Goal: Information Seeking & Learning: Check status

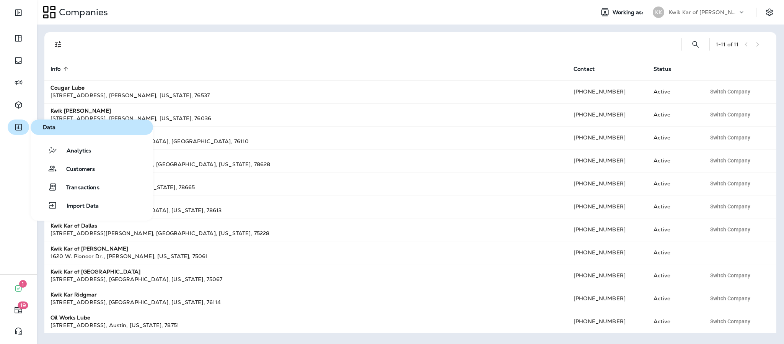
click at [23, 129] on button "button" at bounding box center [18, 126] width 21 height 15
click at [100, 153] on button "Analytics" at bounding box center [92, 149] width 122 height 15
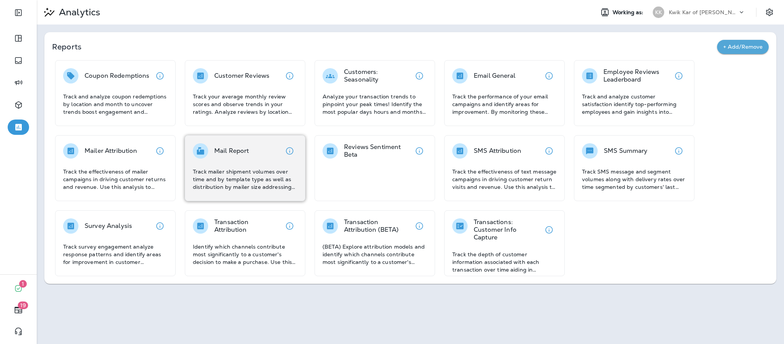
click at [260, 180] on p "Track mailer shipment volumes over time and by template type as well as distrib…" at bounding box center [245, 179] width 104 height 23
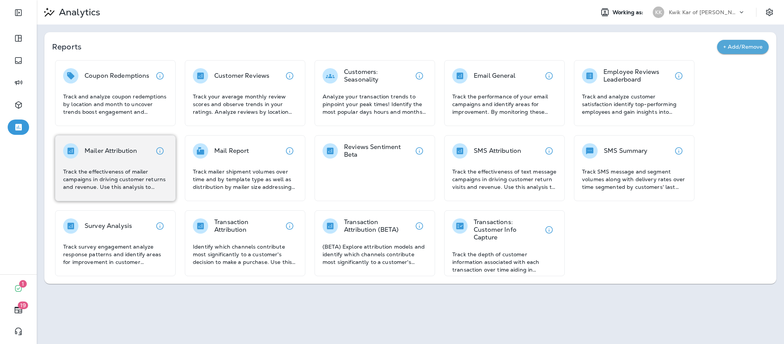
click at [127, 161] on div "Mailer Attribution Track the effectiveness of mailer campaigns in driving custo…" at bounding box center [115, 166] width 104 height 47
click at [132, 160] on div "Mailer Attribution Track the effectiveness of mailer campaigns in driving custo…" at bounding box center [115, 166] width 104 height 47
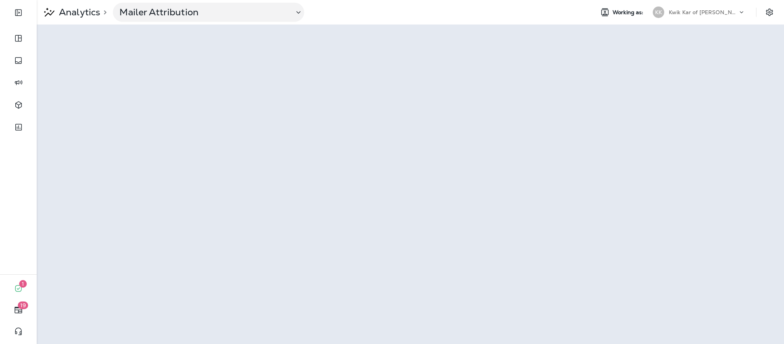
click at [744, 10] on icon at bounding box center [742, 12] width 8 height 8
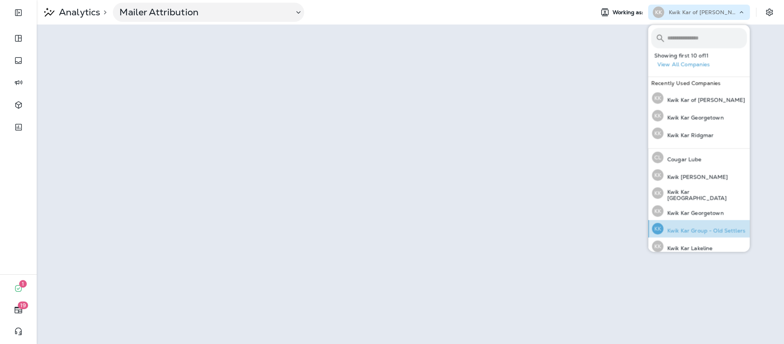
click at [704, 228] on p "Kwik Kar Group - Old Settlers" at bounding box center [705, 230] width 82 height 6
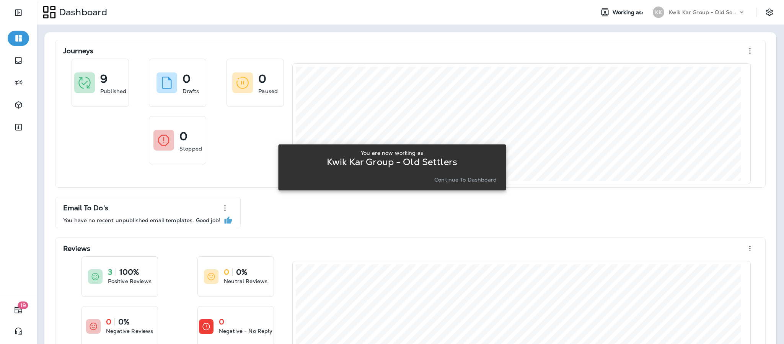
click at [474, 181] on p "Continue to Dashboard" at bounding box center [465, 179] width 62 height 6
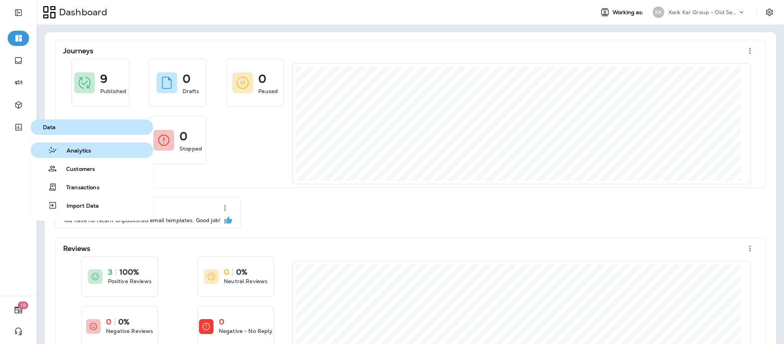
click at [75, 149] on span "Analytics" at bounding box center [74, 150] width 34 height 7
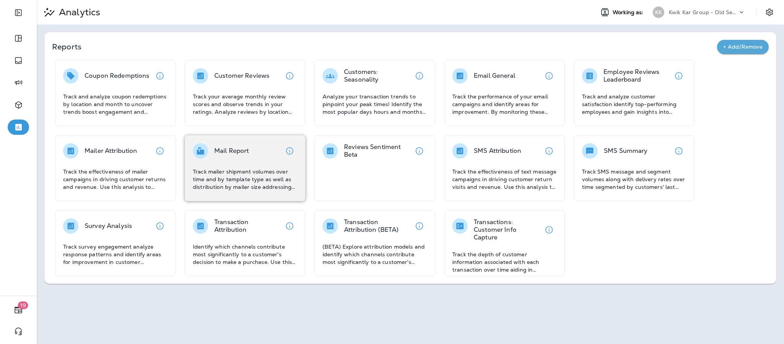
click at [222, 168] on p "Track mailer shipment volumes over time and by template type as well as distrib…" at bounding box center [245, 179] width 104 height 23
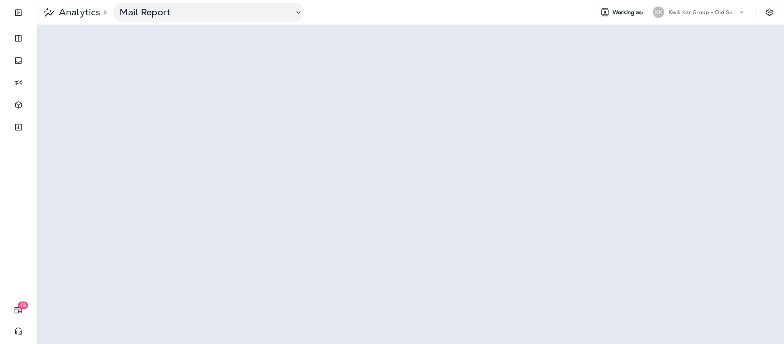
click at [748, 13] on div at bounding box center [745, 13] width 15 height 11
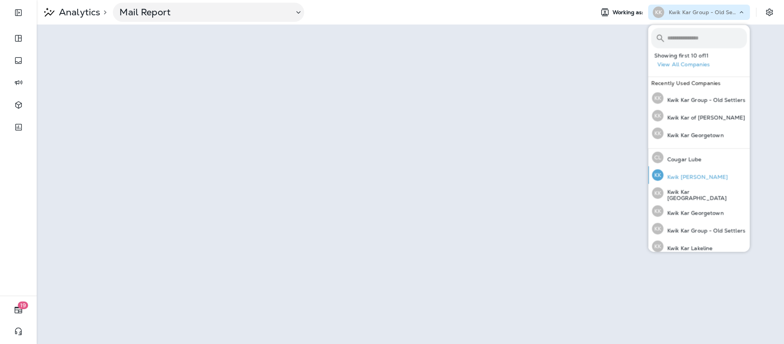
click at [704, 176] on p "Kwik [PERSON_NAME]" at bounding box center [696, 177] width 65 height 6
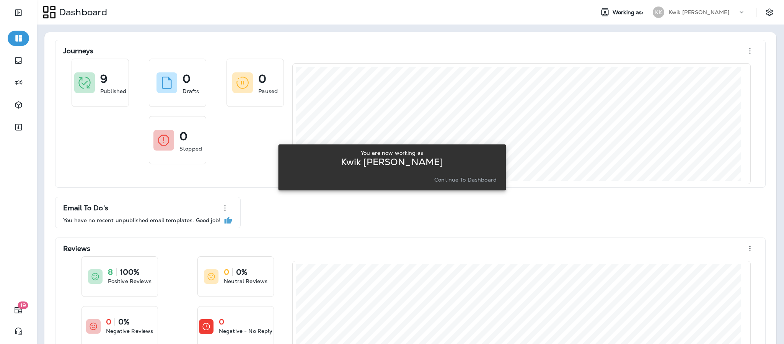
click at [493, 180] on p "Continue to Dashboard" at bounding box center [465, 179] width 62 height 6
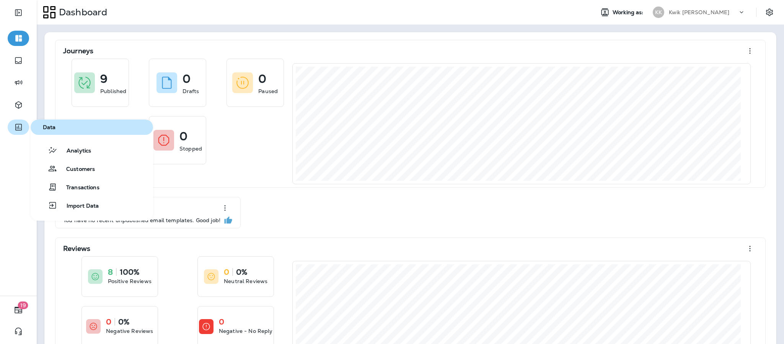
click at [19, 127] on icon "button" at bounding box center [19, 126] width 10 height 9
click at [99, 149] on button "Analytics" at bounding box center [92, 149] width 122 height 15
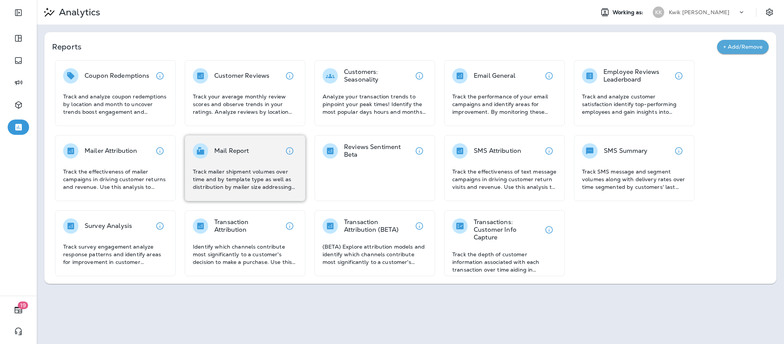
click at [215, 168] on p "Track mailer shipment volumes over time and by template type as well as distrib…" at bounding box center [245, 179] width 104 height 23
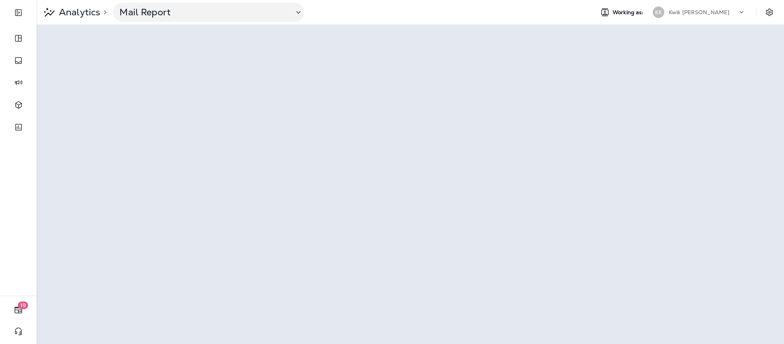
click at [742, 14] on icon at bounding box center [742, 12] width 8 height 8
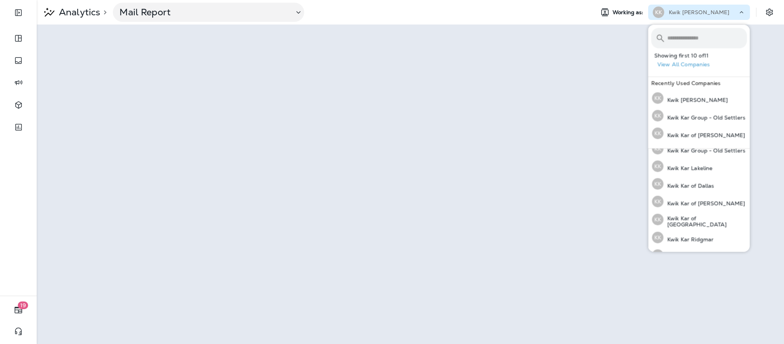
scroll to position [95, 0]
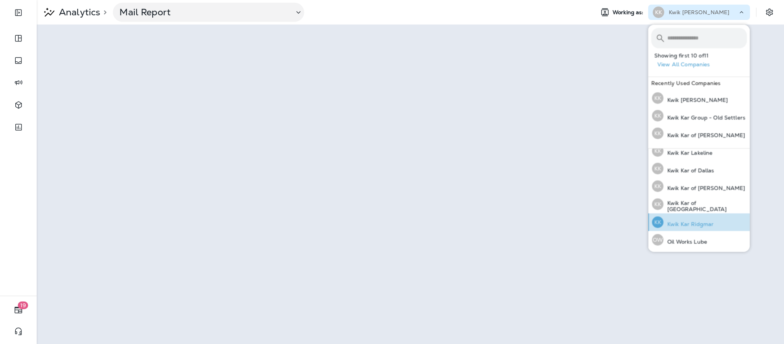
click at [710, 222] on p "Kwik Kar Ridgmar" at bounding box center [689, 224] width 50 height 6
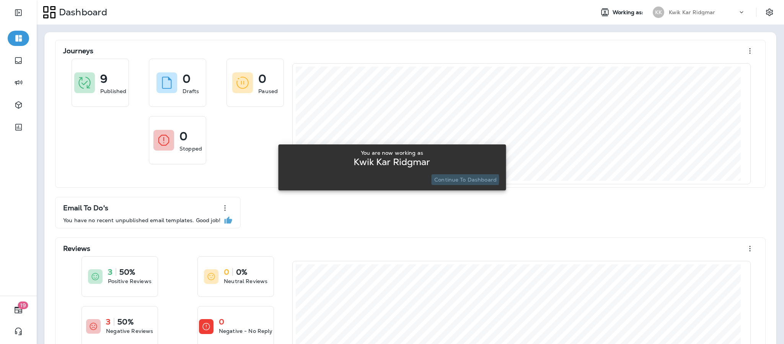
click at [463, 179] on p "Continue to Dashboard" at bounding box center [465, 179] width 62 height 6
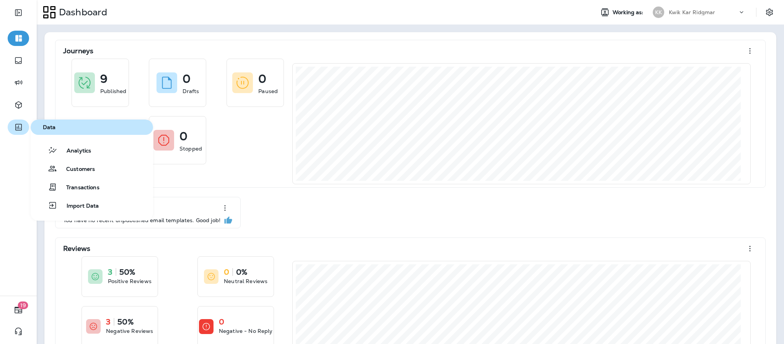
click at [24, 130] on button "button" at bounding box center [18, 126] width 21 height 15
click at [91, 155] on button "Analytics" at bounding box center [92, 149] width 122 height 15
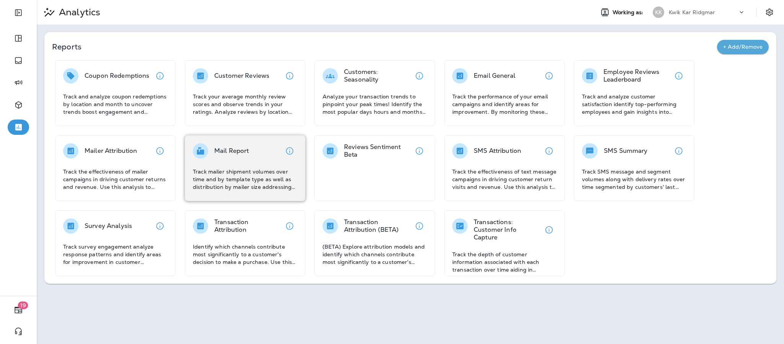
click at [236, 177] on p "Track mailer shipment volumes over time and by template type as well as distrib…" at bounding box center [245, 179] width 104 height 23
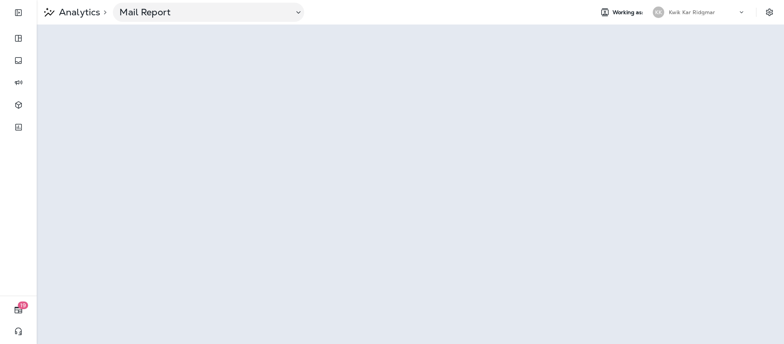
click at [742, 15] on icon at bounding box center [742, 12] width 8 height 8
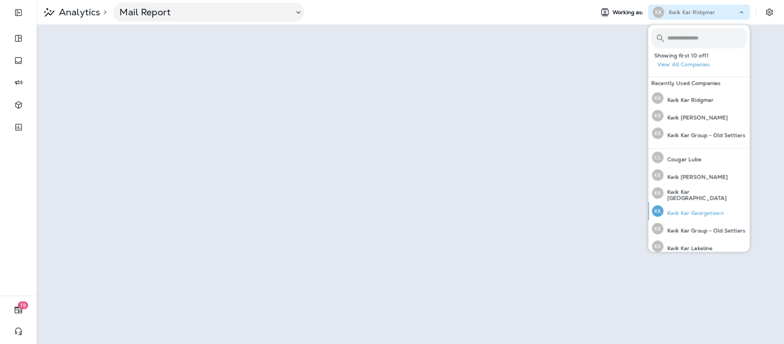
click at [712, 212] on p "Kwik Kar Georgetown" at bounding box center [694, 213] width 60 height 6
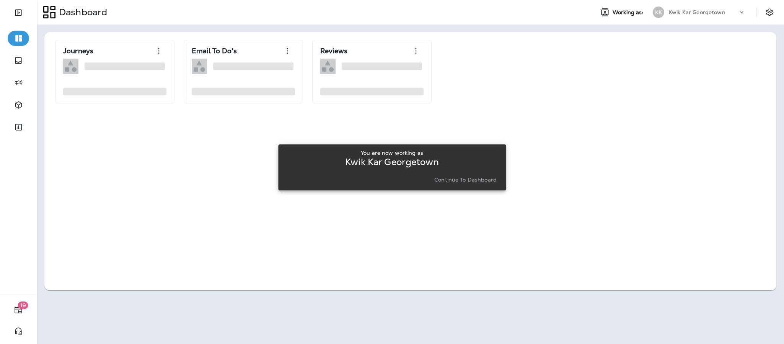
click at [464, 178] on p "Continue to Dashboard" at bounding box center [465, 179] width 62 height 6
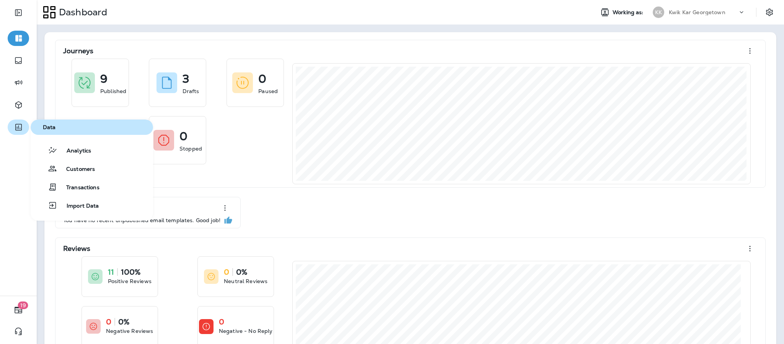
click at [21, 131] on icon "button" at bounding box center [19, 126] width 10 height 9
click at [93, 147] on button "Analytics" at bounding box center [92, 149] width 122 height 15
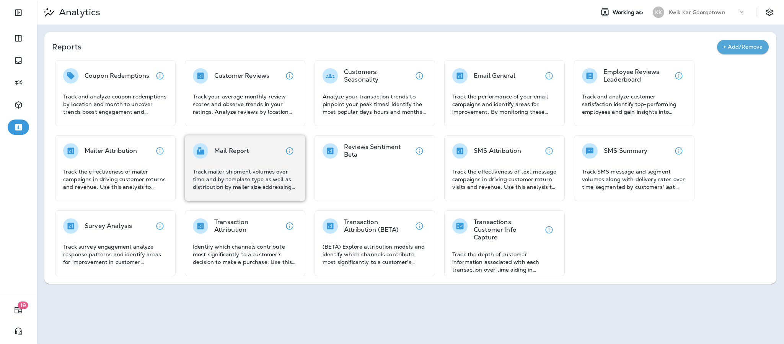
click at [250, 182] on p "Track mailer shipment volumes over time and by template type as well as distrib…" at bounding box center [245, 179] width 104 height 23
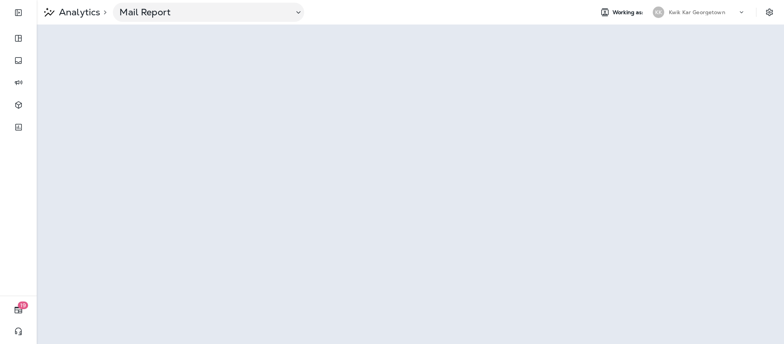
click at [730, 13] on div "Kwik Kar Georgetown" at bounding box center [703, 12] width 69 height 11
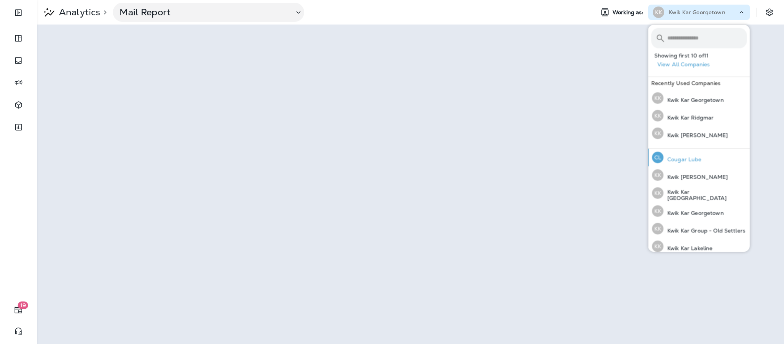
click at [678, 158] on p "Cougar Lube" at bounding box center [683, 159] width 38 height 6
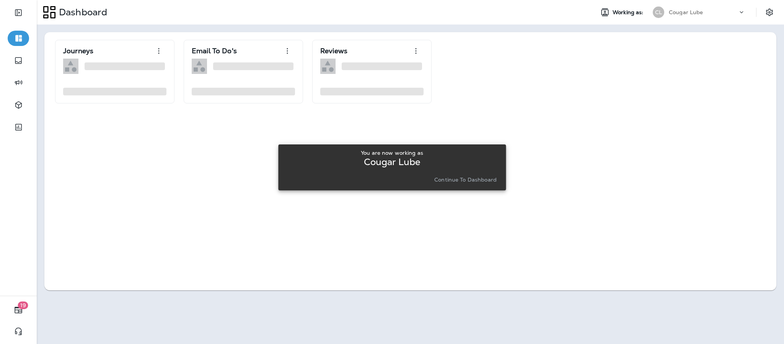
click at [456, 181] on p "Continue to Dashboard" at bounding box center [465, 179] width 62 height 6
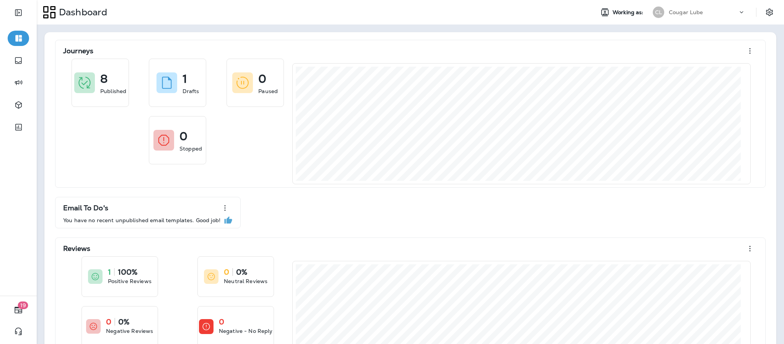
click at [30, 122] on div at bounding box center [18, 74] width 37 height 149
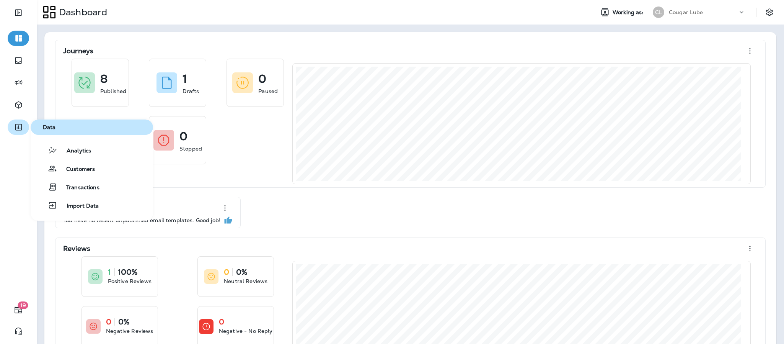
click at [14, 126] on icon "button" at bounding box center [19, 126] width 10 height 9
click at [96, 154] on button "Analytics" at bounding box center [92, 149] width 122 height 15
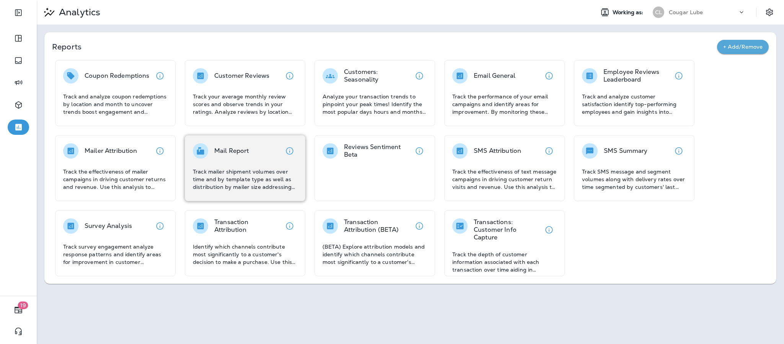
click at [221, 183] on p "Track mailer shipment volumes over time and by template type as well as distrib…" at bounding box center [245, 179] width 104 height 23
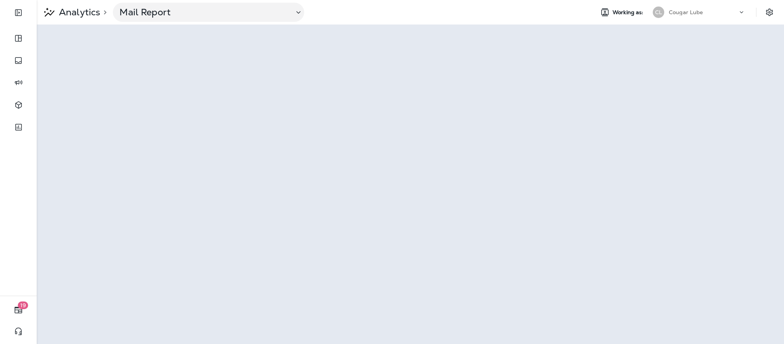
click at [743, 10] on icon at bounding box center [742, 12] width 8 height 8
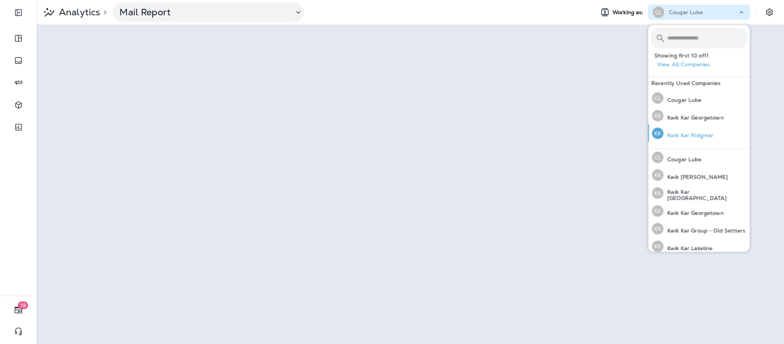
click at [707, 135] on p "Kwik Kar Ridgmar" at bounding box center [689, 135] width 50 height 6
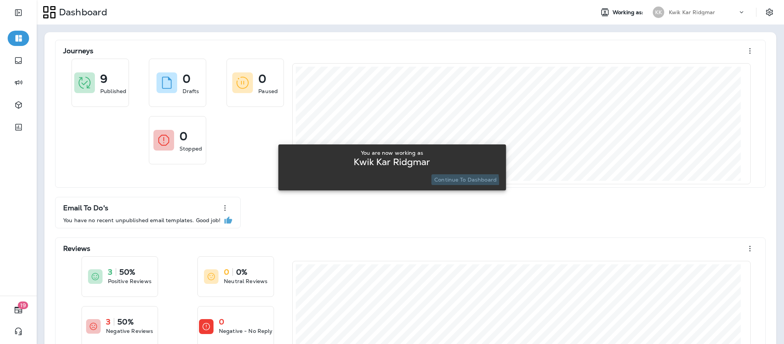
click at [444, 183] on p "Continue to Dashboard" at bounding box center [465, 179] width 62 height 6
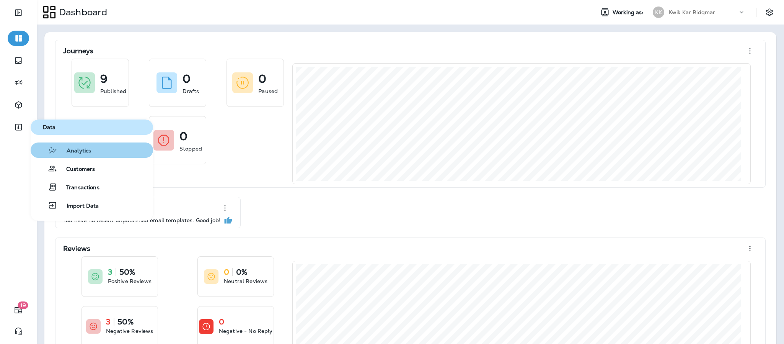
click at [90, 151] on span "Analytics" at bounding box center [74, 150] width 34 height 7
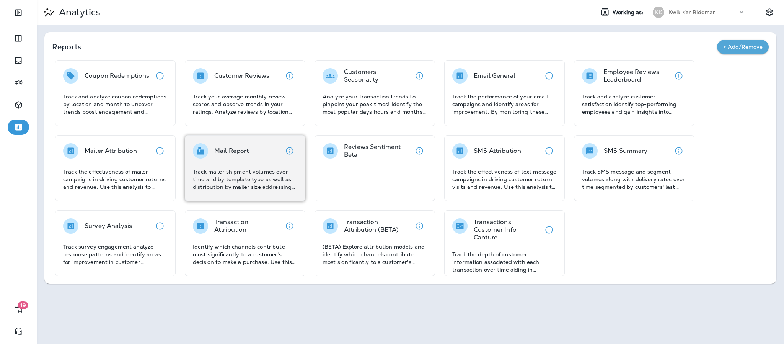
click at [253, 174] on p "Track mailer shipment volumes over time and by template type as well as distrib…" at bounding box center [245, 179] width 104 height 23
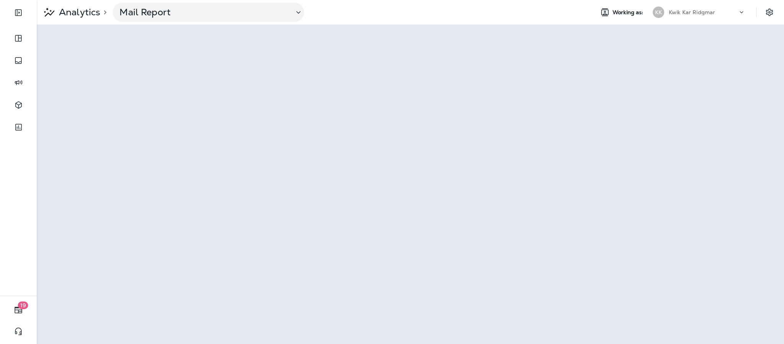
click at [735, 10] on div "Kwik Kar Ridgmar" at bounding box center [703, 12] width 69 height 11
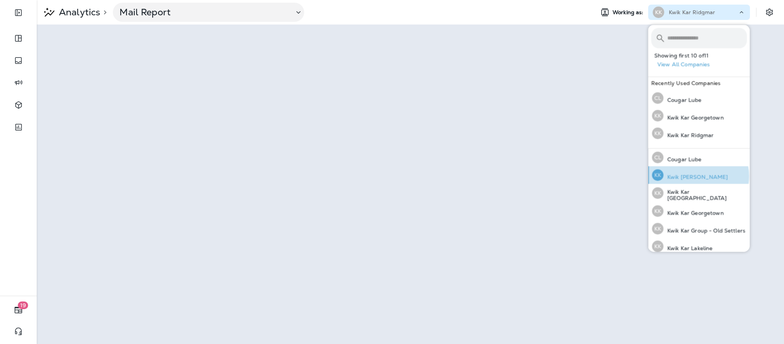
click at [698, 176] on p "Kwik [PERSON_NAME]" at bounding box center [696, 177] width 65 height 6
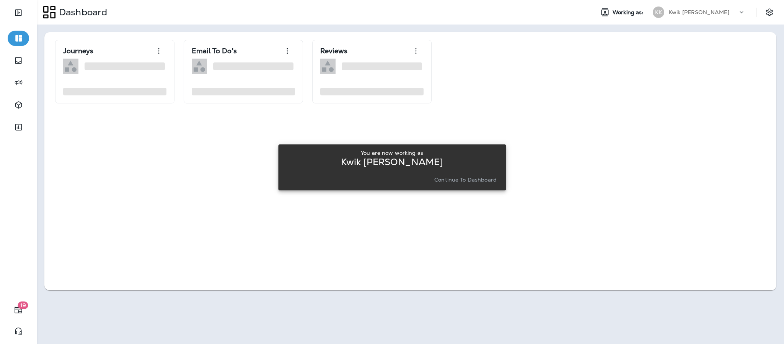
click at [466, 180] on p "Continue to Dashboard" at bounding box center [465, 179] width 62 height 6
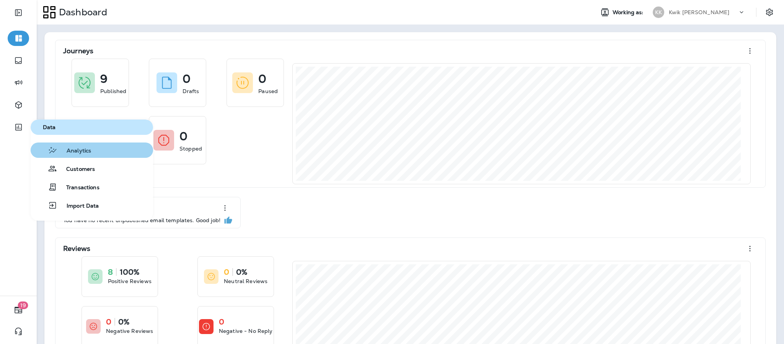
click at [86, 152] on span "Analytics" at bounding box center [74, 150] width 34 height 7
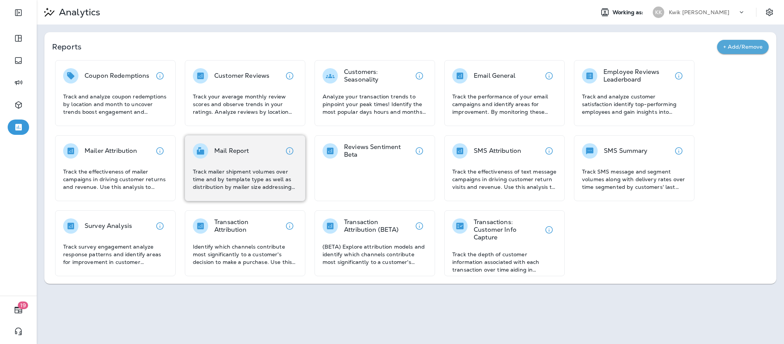
click at [256, 160] on div "Mail Report Track mailer shipment volumes over time and by template type as wel…" at bounding box center [245, 166] width 104 height 47
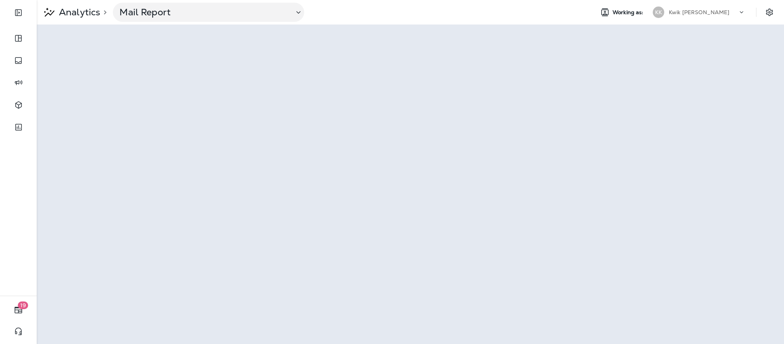
click at [737, 11] on div "Kwik [PERSON_NAME]" at bounding box center [703, 12] width 69 height 11
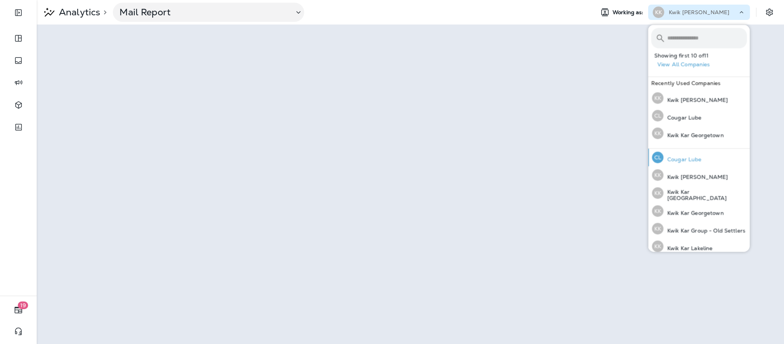
click at [694, 160] on p "Cougar Lube" at bounding box center [683, 159] width 38 height 6
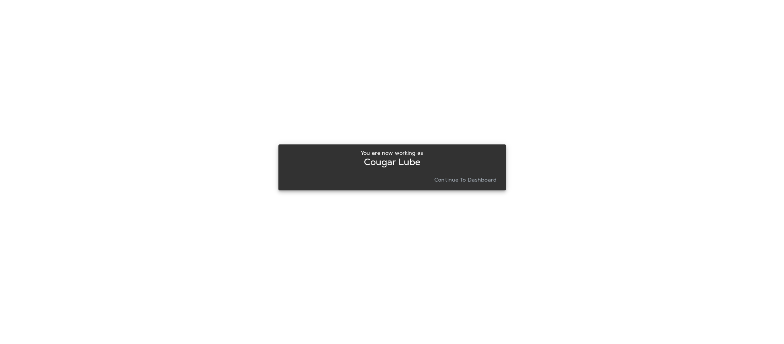
click at [446, 178] on p "Continue to Dashboard" at bounding box center [465, 179] width 62 height 6
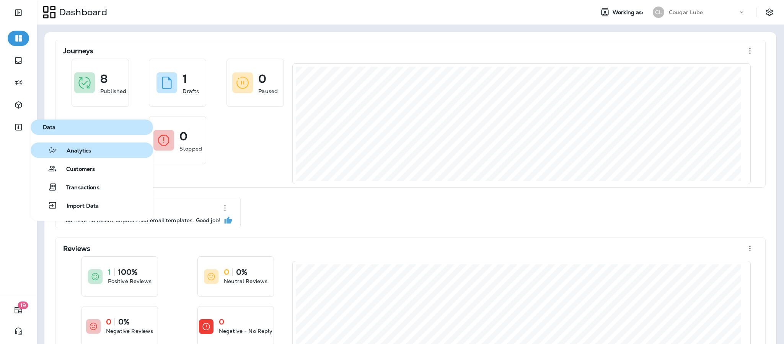
click at [95, 152] on button "Analytics" at bounding box center [92, 149] width 122 height 15
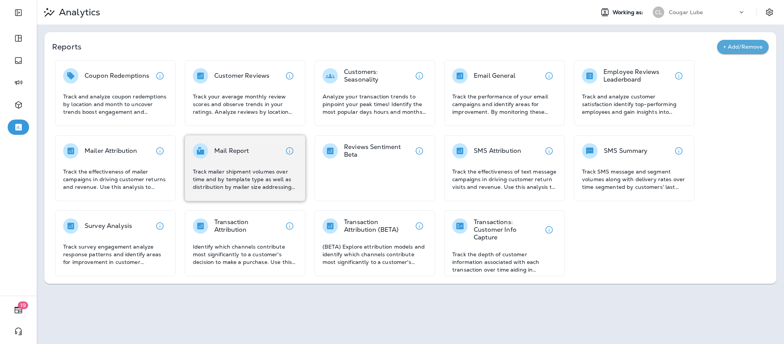
click at [248, 172] on p "Track mailer shipment volumes over time and by template type as well as distrib…" at bounding box center [245, 179] width 104 height 23
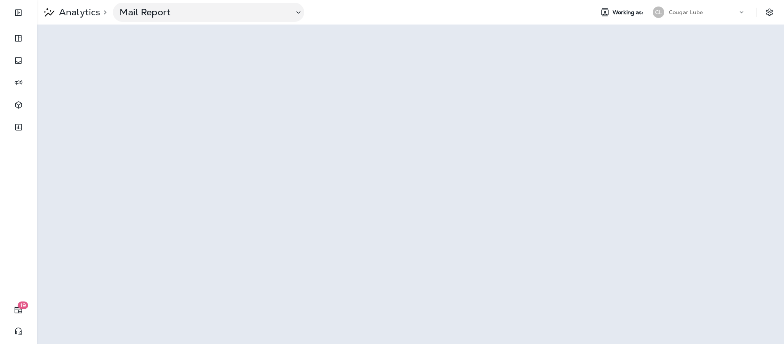
click at [746, 11] on div at bounding box center [745, 13] width 15 height 11
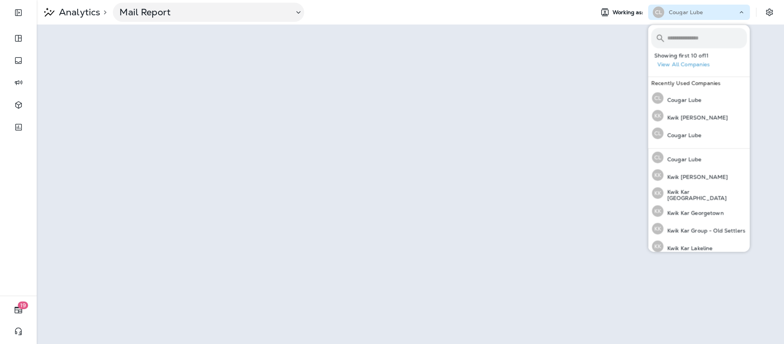
click at [742, 14] on icon at bounding box center [742, 12] width 8 height 8
